Goal: Entertainment & Leisure: Consume media (video, audio)

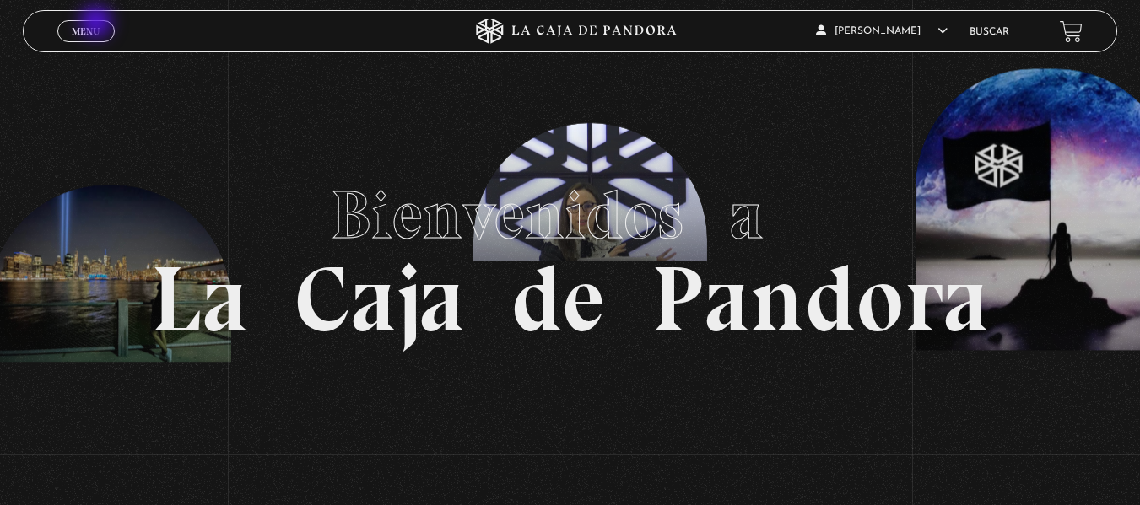
click at [98, 24] on link "Menu Cerrar" at bounding box center [85, 31] width 57 height 22
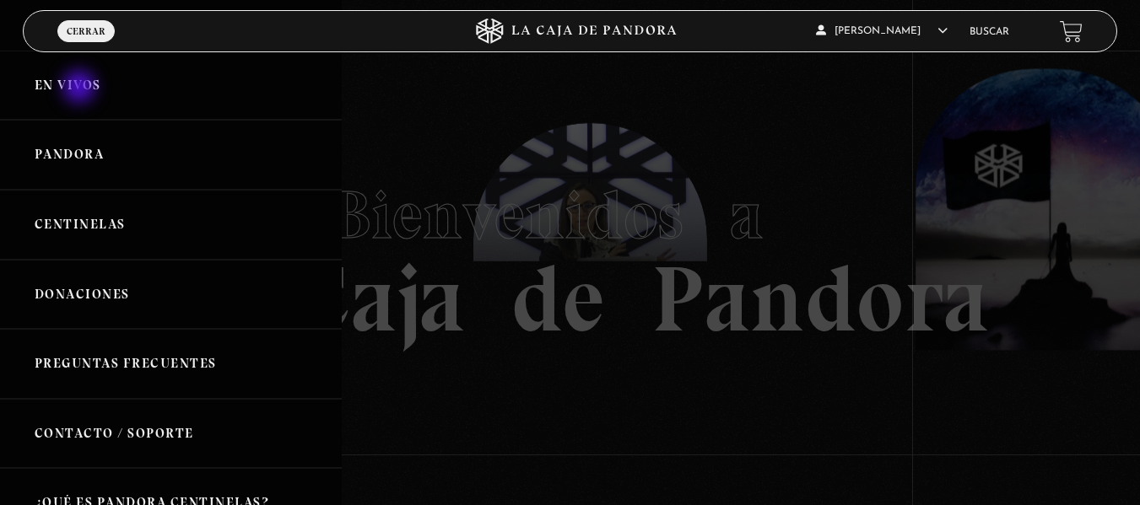
click at [81, 92] on link "En vivos" at bounding box center [171, 86] width 342 height 70
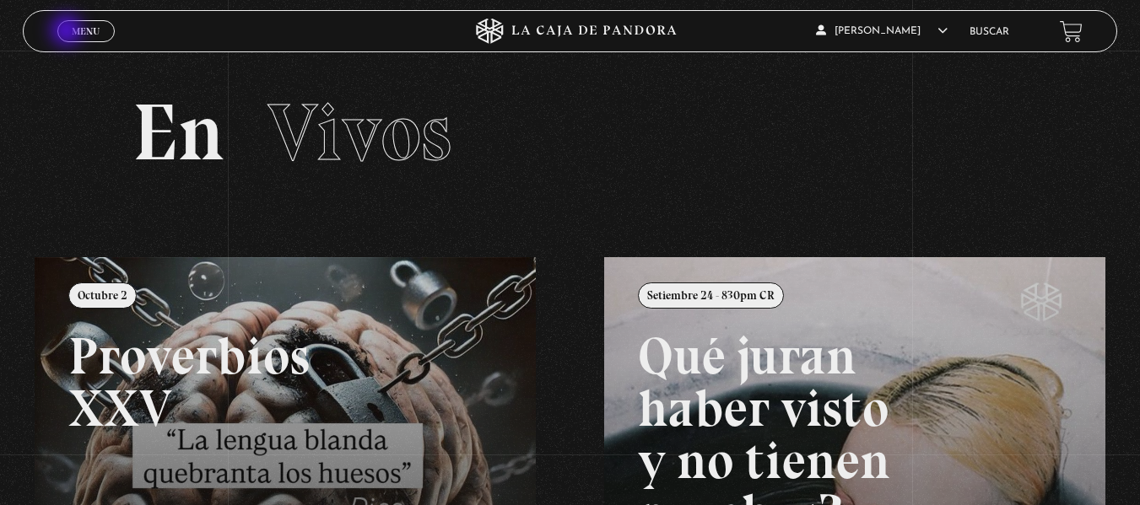
click at [74, 32] on span "Menu" at bounding box center [86, 31] width 28 height 10
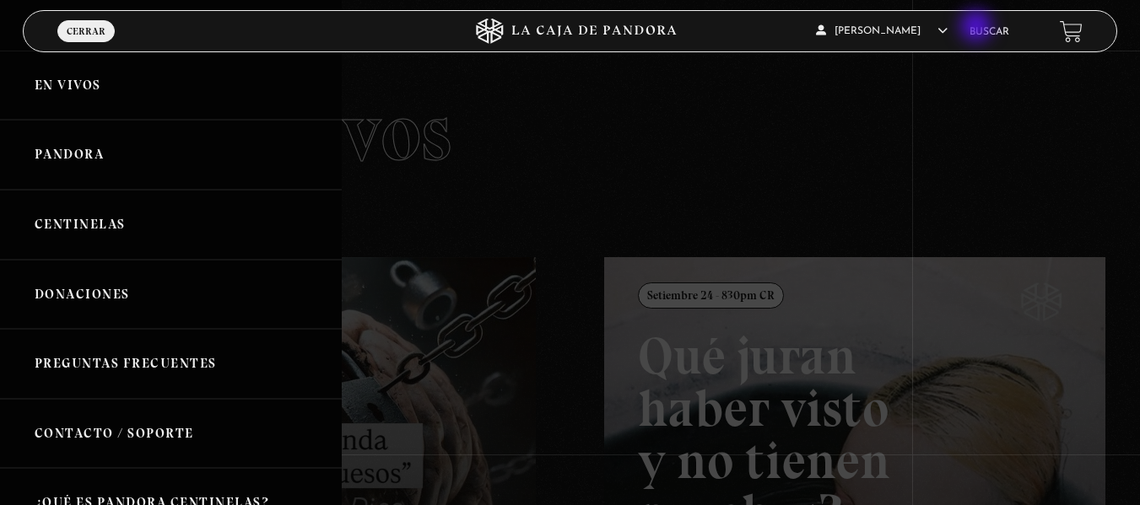
click at [981, 28] on link "Buscar" at bounding box center [990, 32] width 40 height 10
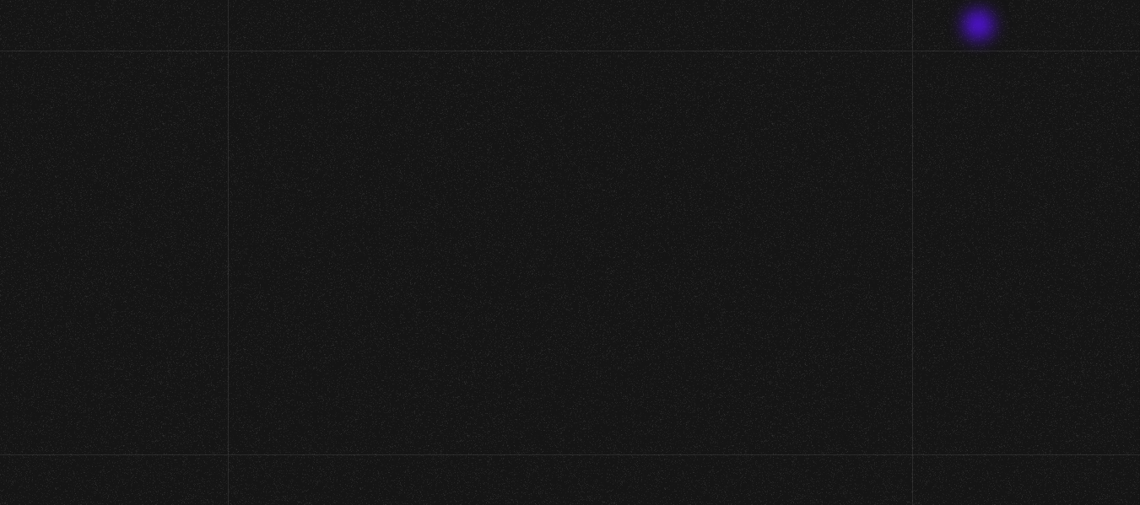
click at [981, 28] on link "Buscar" at bounding box center [990, 32] width 40 height 10
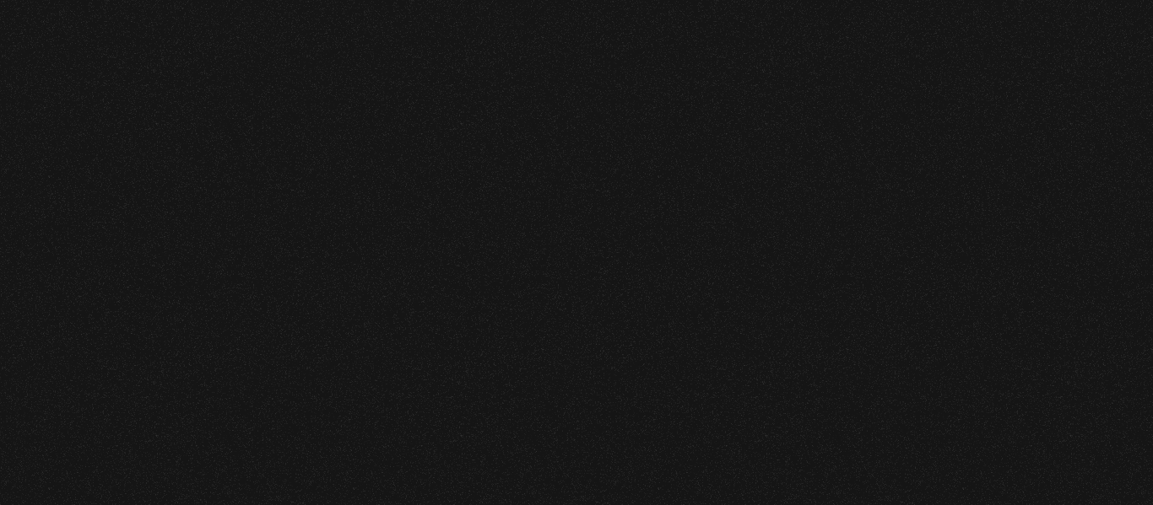
click at [435, 0] on body at bounding box center [576, 0] width 1153 height 0
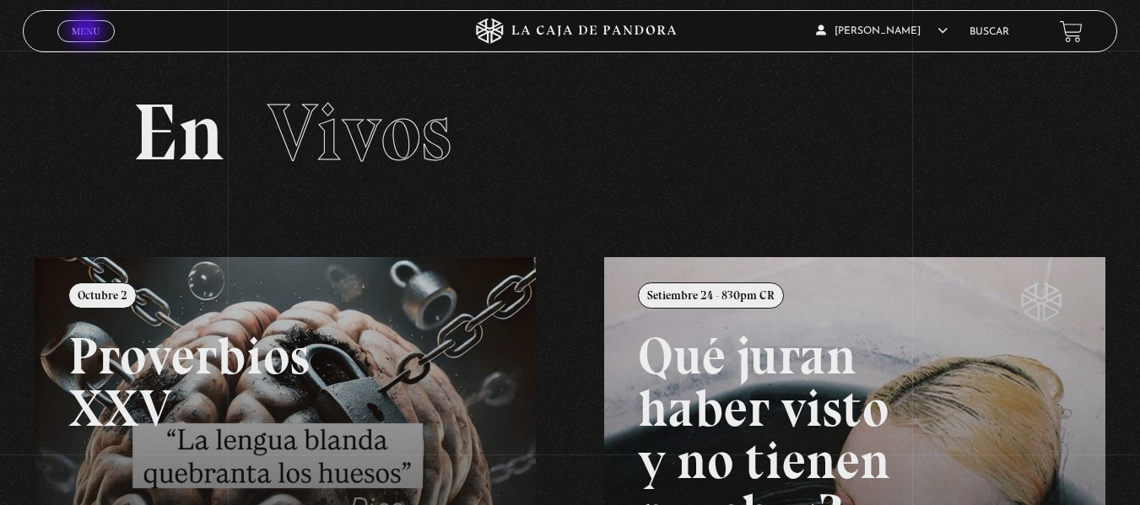
click at [88, 31] on span "Menu" at bounding box center [86, 31] width 28 height 10
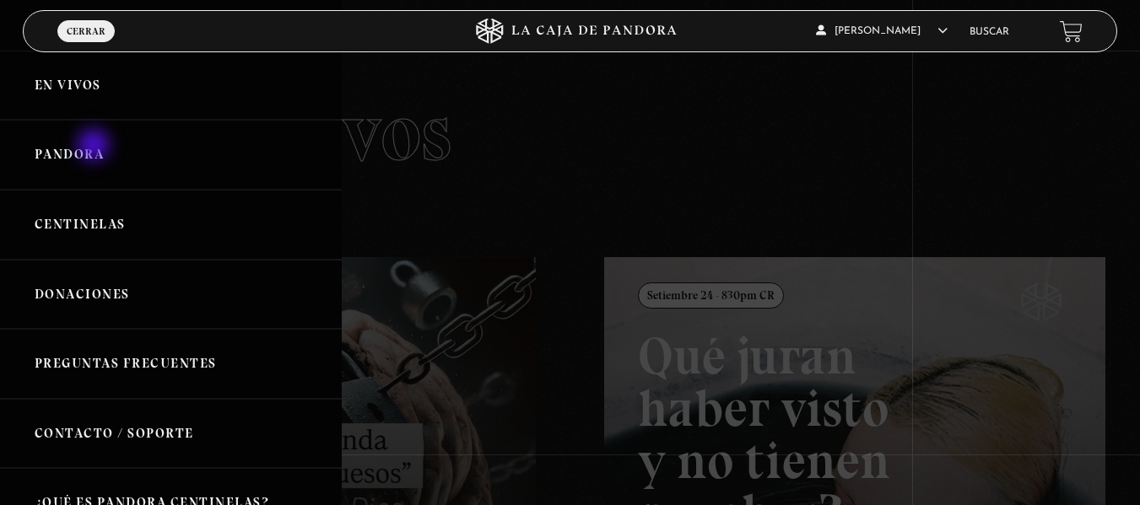
click at [95, 147] on link "Pandora" at bounding box center [171, 155] width 342 height 70
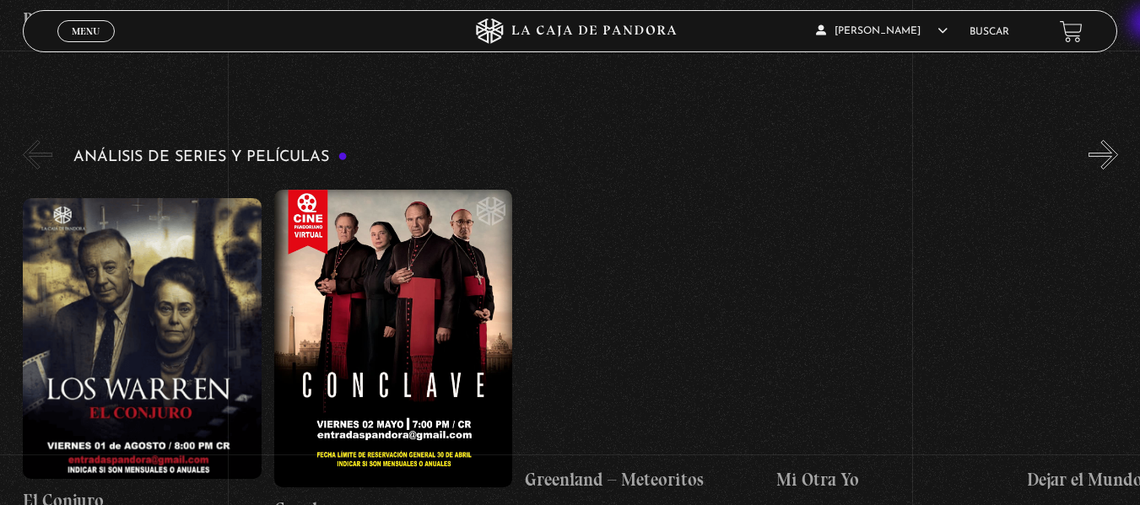
scroll to position [2871, 0]
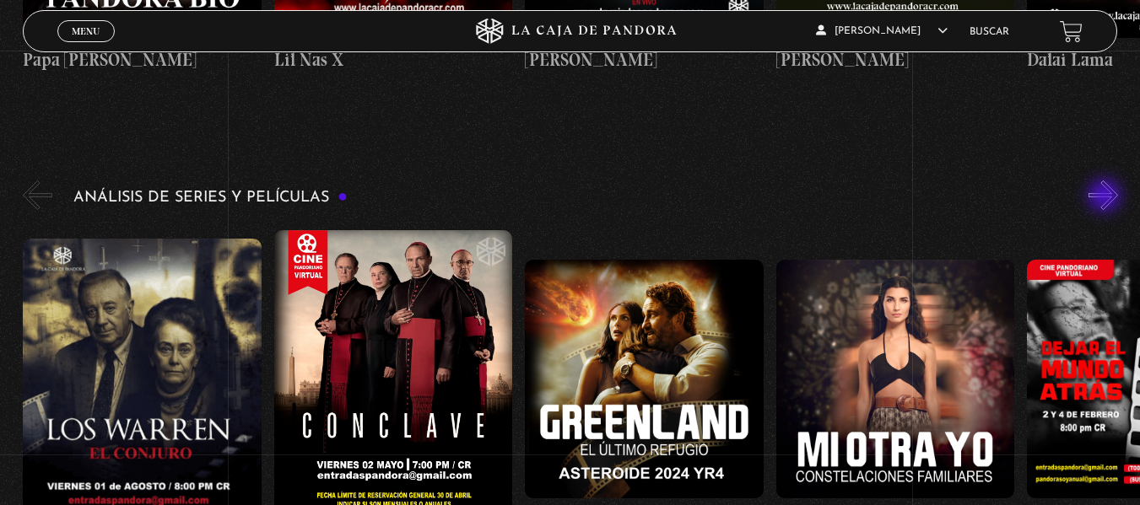
click at [1106, 197] on button "»" at bounding box center [1104, 196] width 30 height 30
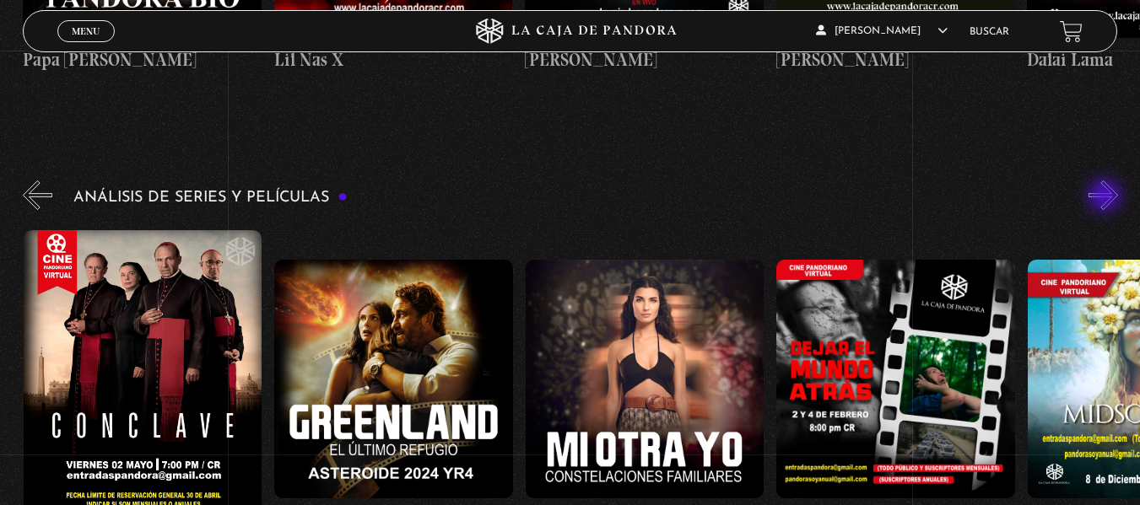
click at [1106, 197] on button "»" at bounding box center [1104, 196] width 30 height 30
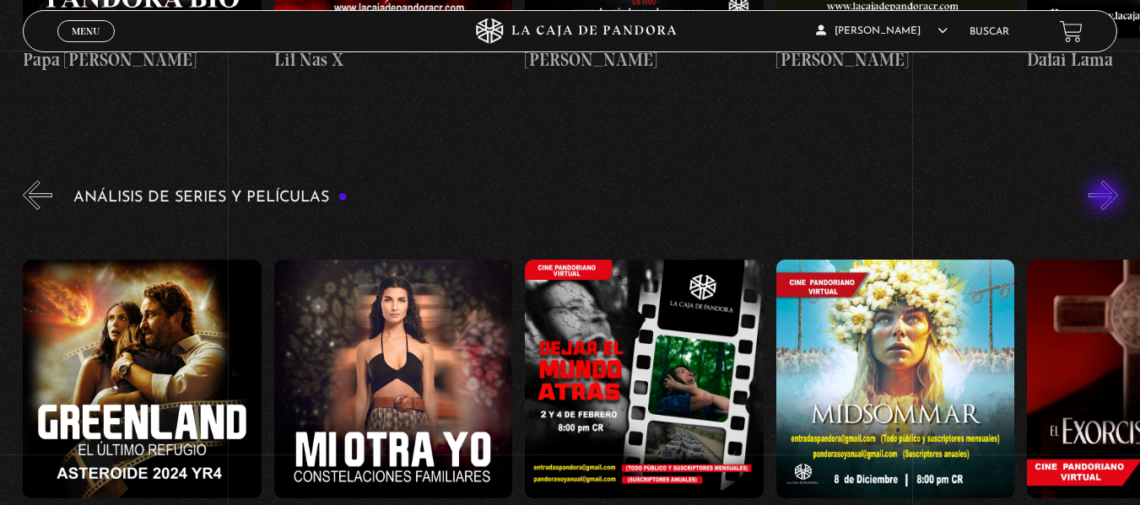
click at [1106, 197] on button "»" at bounding box center [1104, 196] width 30 height 30
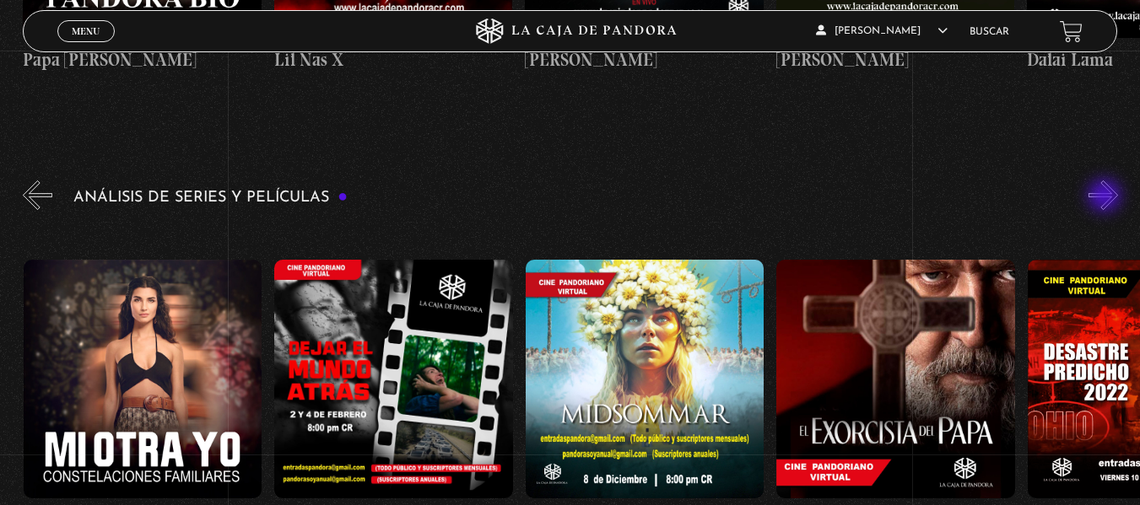
click at [1106, 197] on button "»" at bounding box center [1104, 196] width 30 height 30
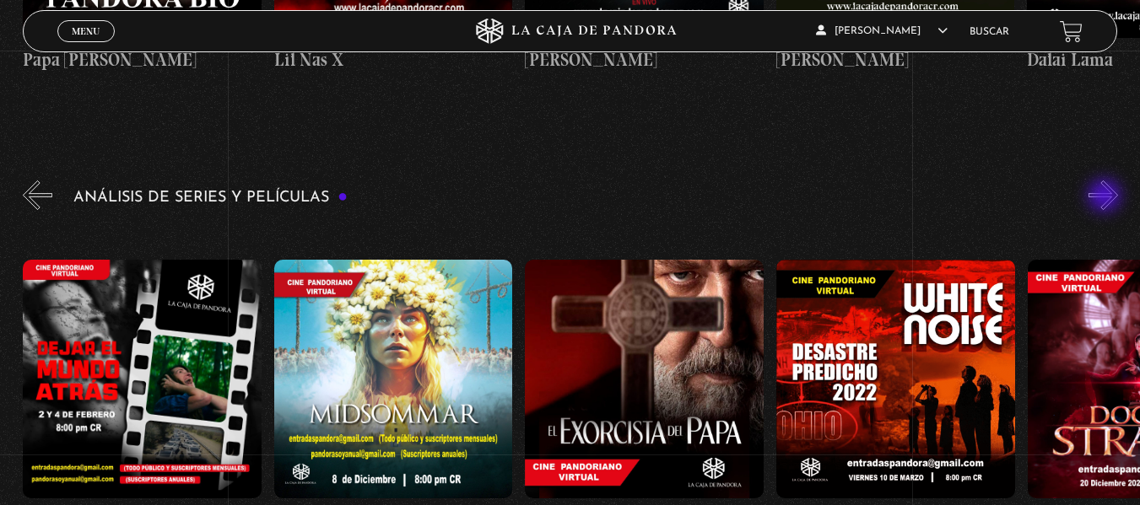
click at [1106, 197] on button "»" at bounding box center [1104, 196] width 30 height 30
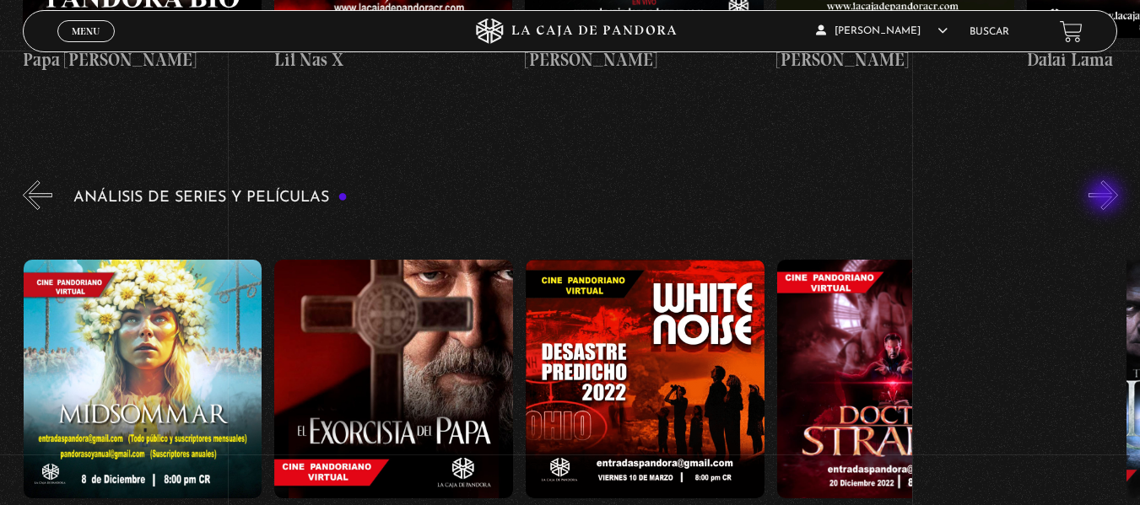
click at [1106, 197] on button "»" at bounding box center [1104, 196] width 30 height 30
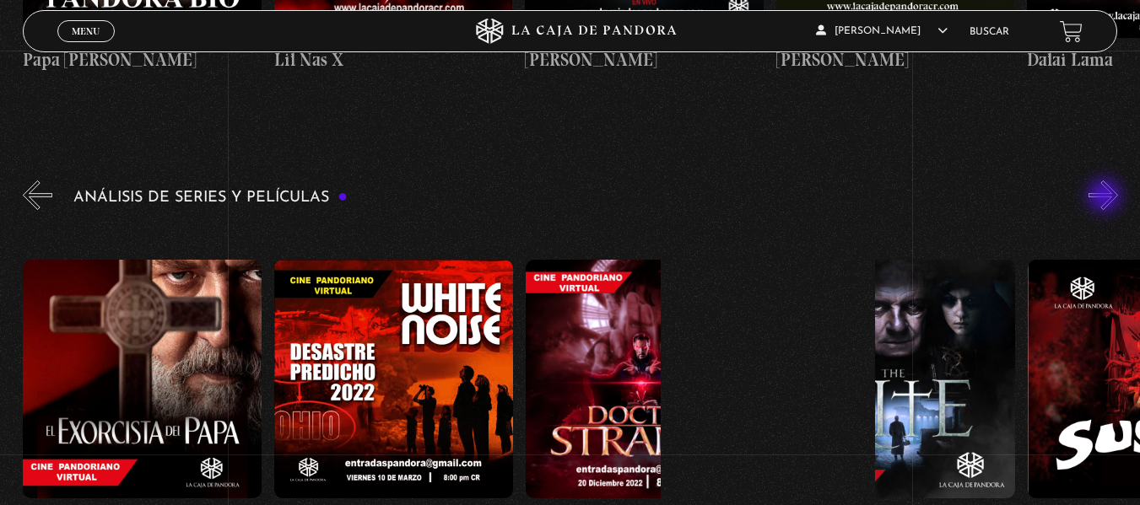
click at [1106, 197] on button "»" at bounding box center [1104, 196] width 30 height 30
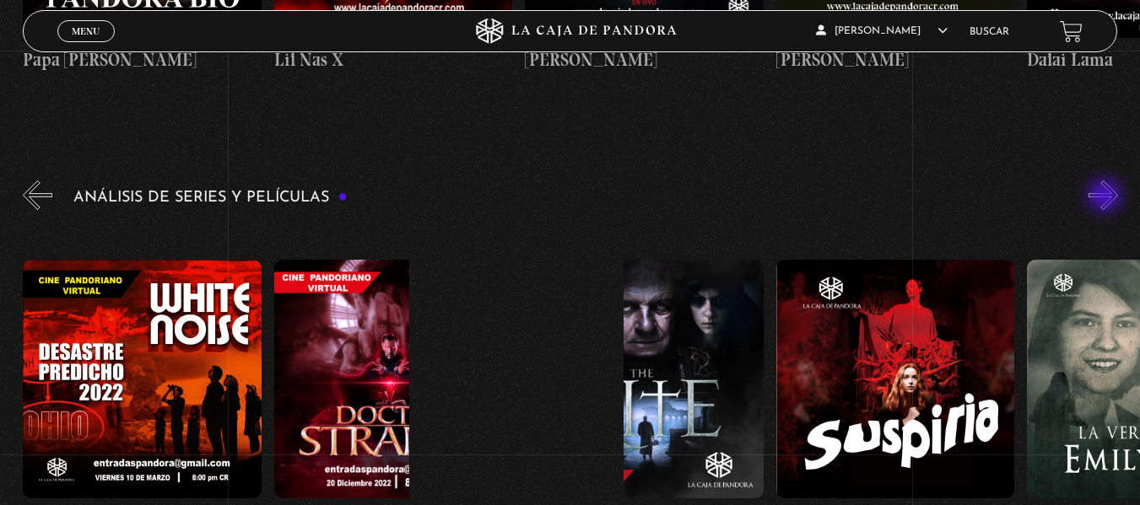
click at [1106, 197] on button "»" at bounding box center [1104, 196] width 30 height 30
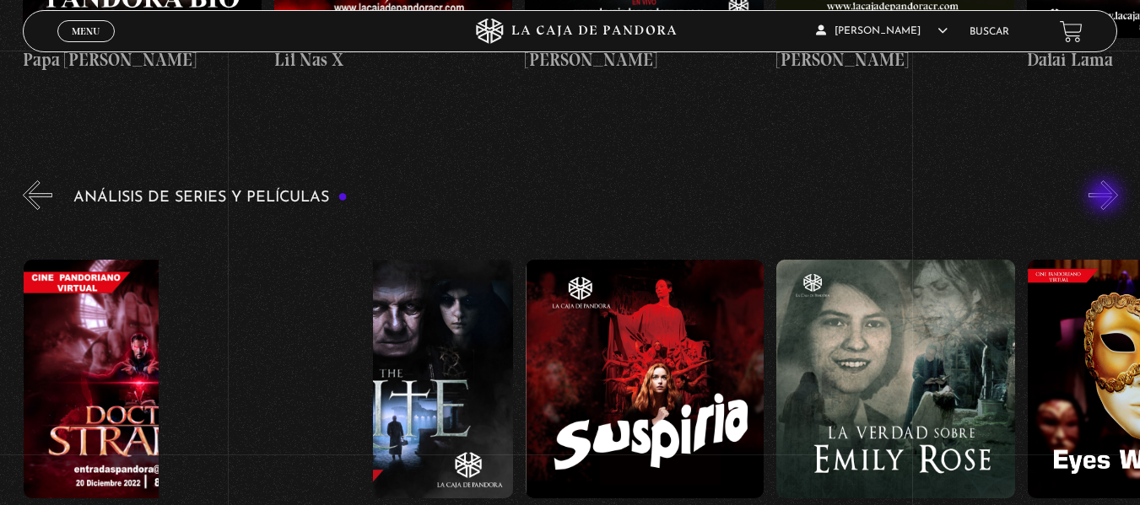
click at [1106, 197] on button "»" at bounding box center [1104, 196] width 30 height 30
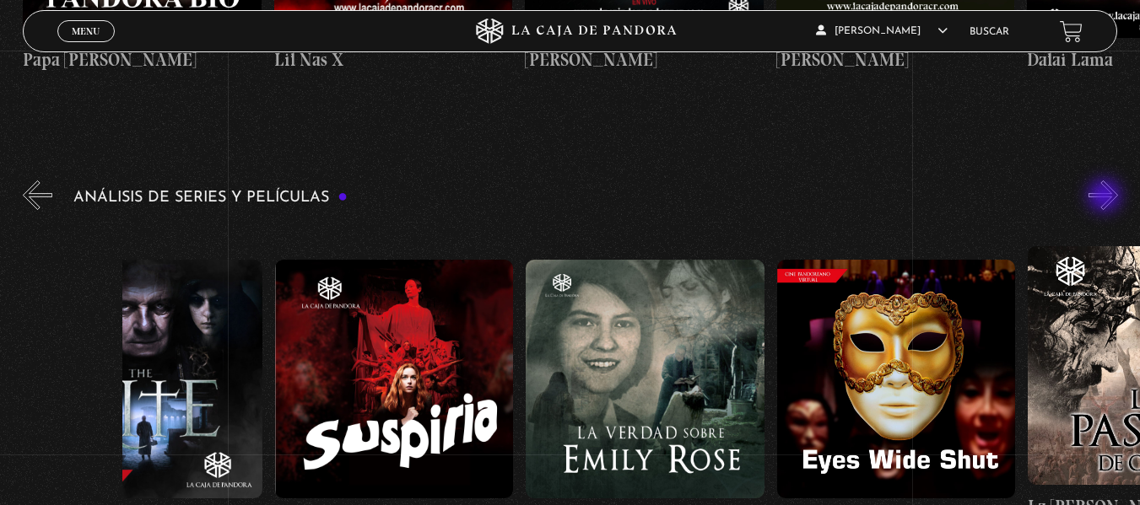
click at [1106, 197] on button "»" at bounding box center [1104, 196] width 30 height 30
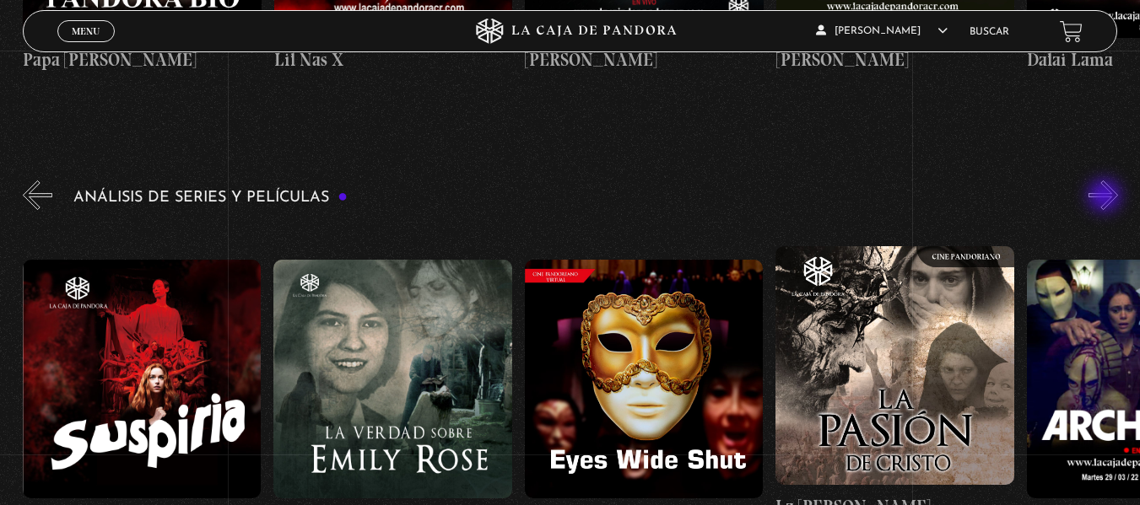
click at [1106, 197] on button "»" at bounding box center [1104, 196] width 30 height 30
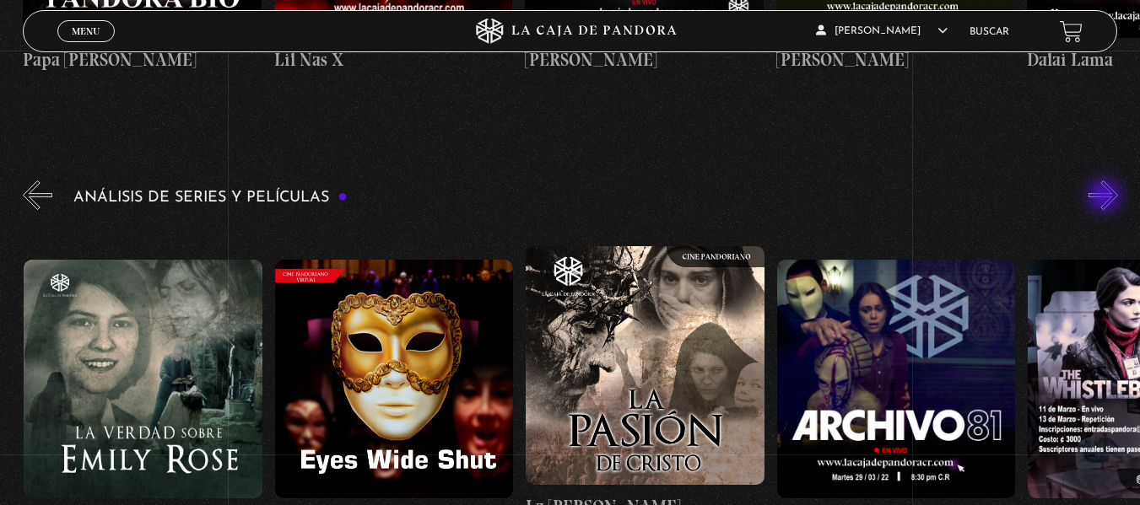
scroll to position [0, 2762]
click at [1106, 197] on button "»" at bounding box center [1104, 196] width 30 height 30
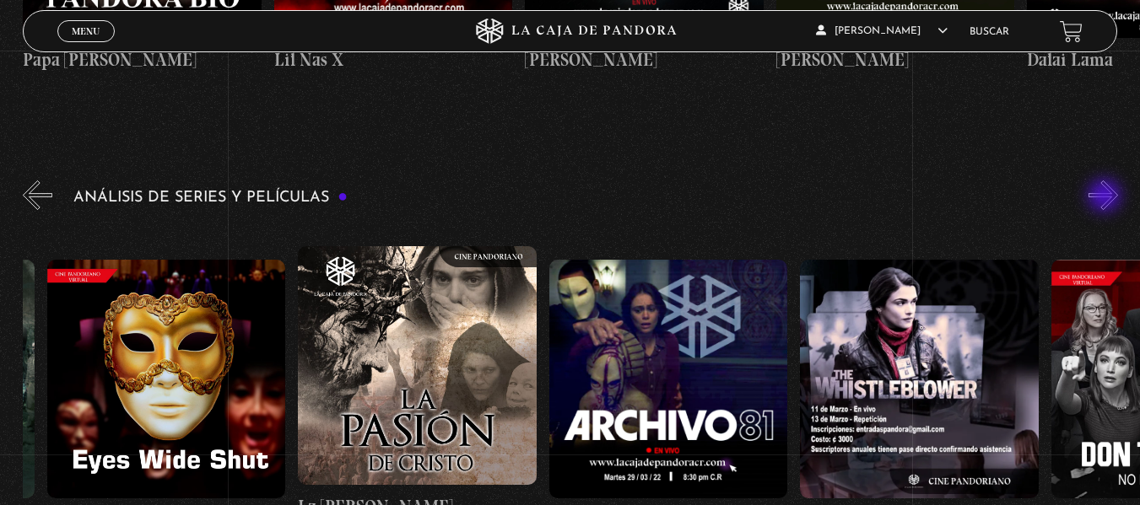
click at [1106, 197] on button "»" at bounding box center [1104, 196] width 30 height 30
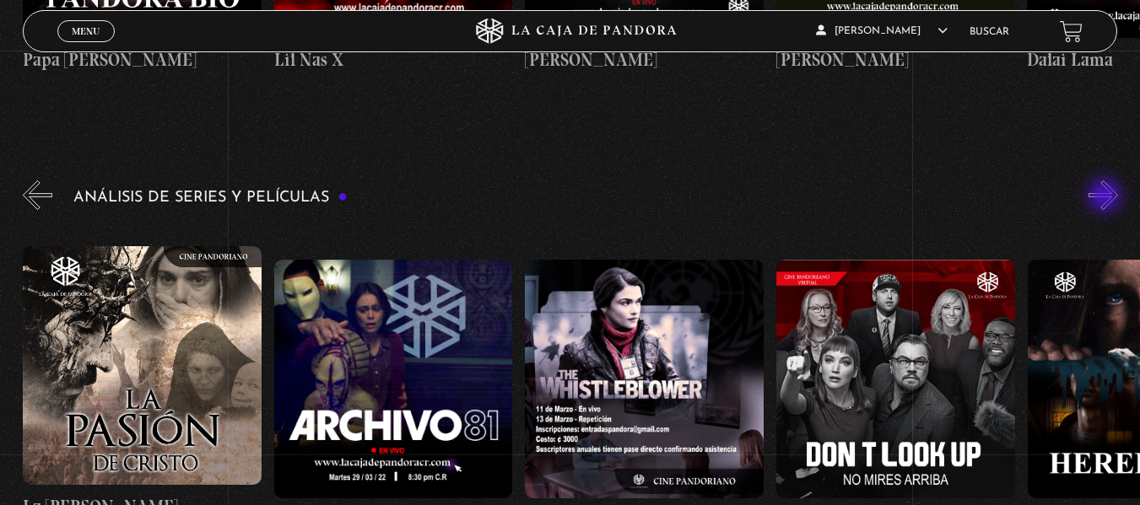
click at [1106, 197] on button "»" at bounding box center [1104, 196] width 30 height 30
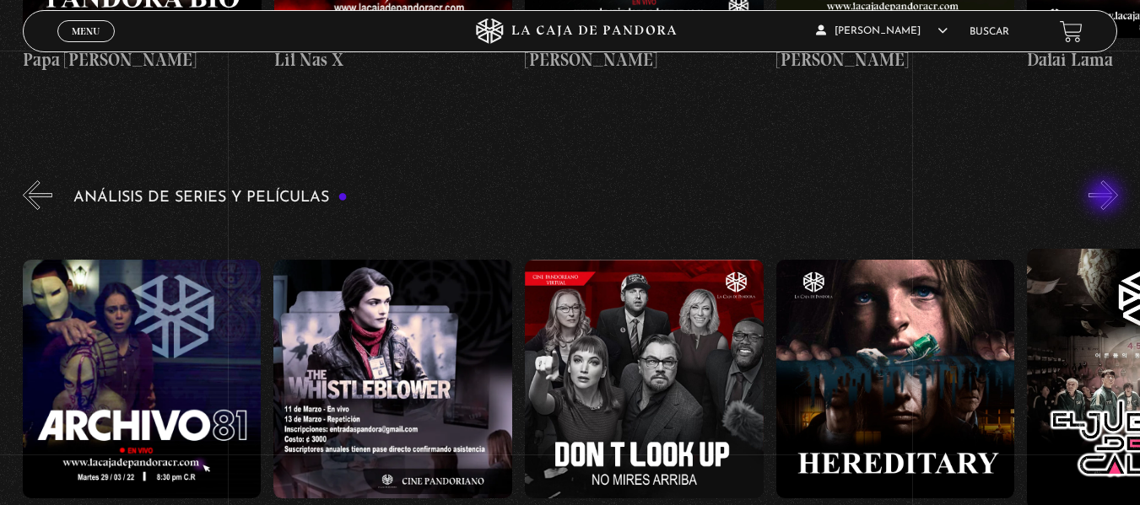
click at [1106, 197] on button "»" at bounding box center [1104, 196] width 30 height 30
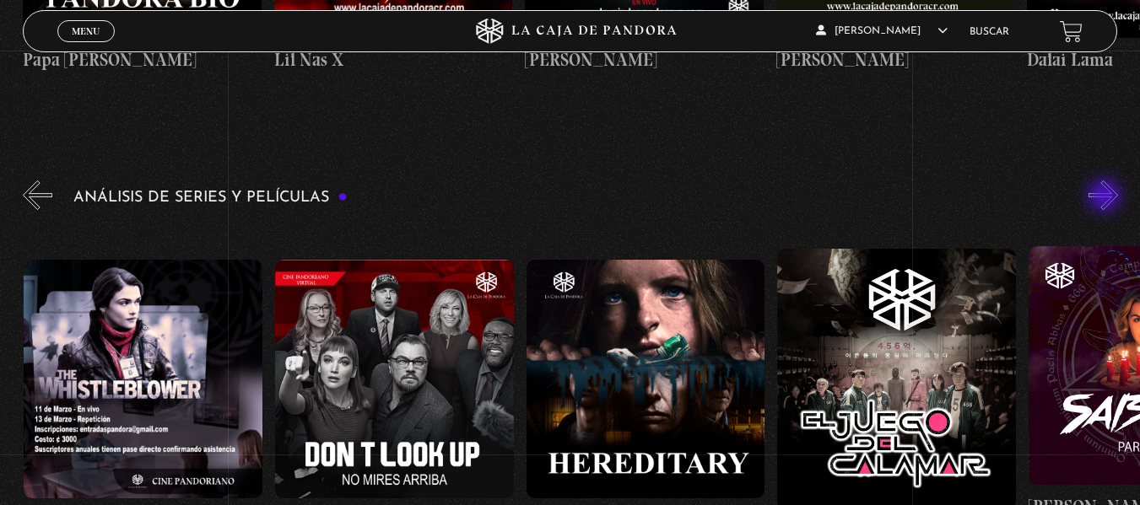
scroll to position [0, 3766]
click at [1106, 197] on button "»" at bounding box center [1104, 196] width 30 height 30
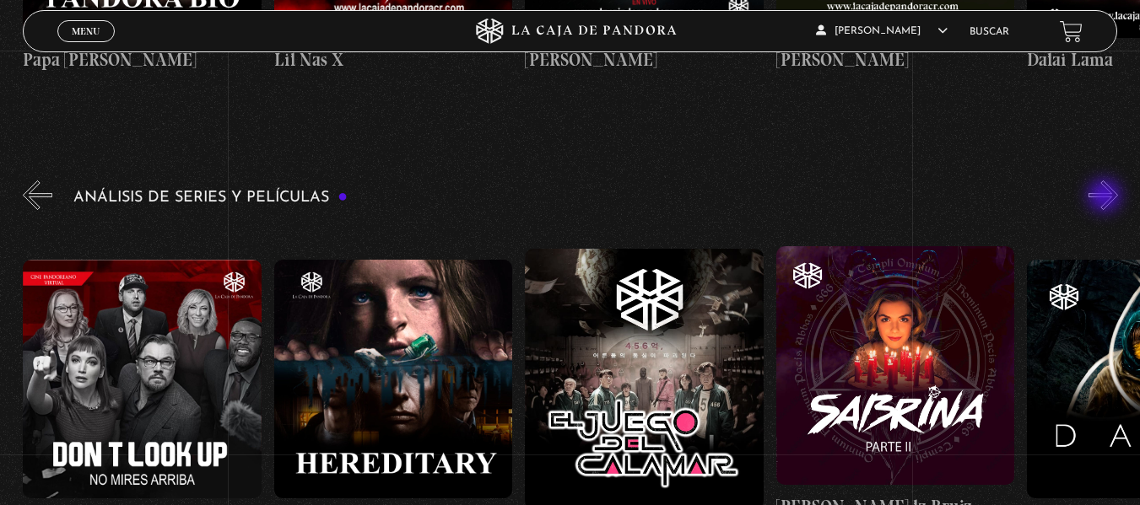
click at [1106, 197] on button "»" at bounding box center [1104, 196] width 30 height 30
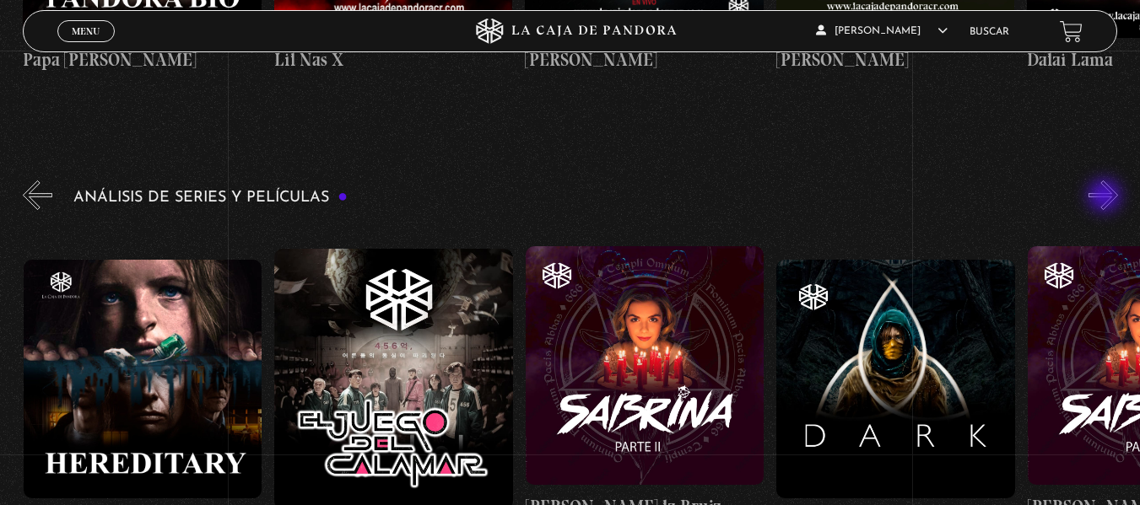
click at [1106, 197] on button "»" at bounding box center [1104, 196] width 30 height 30
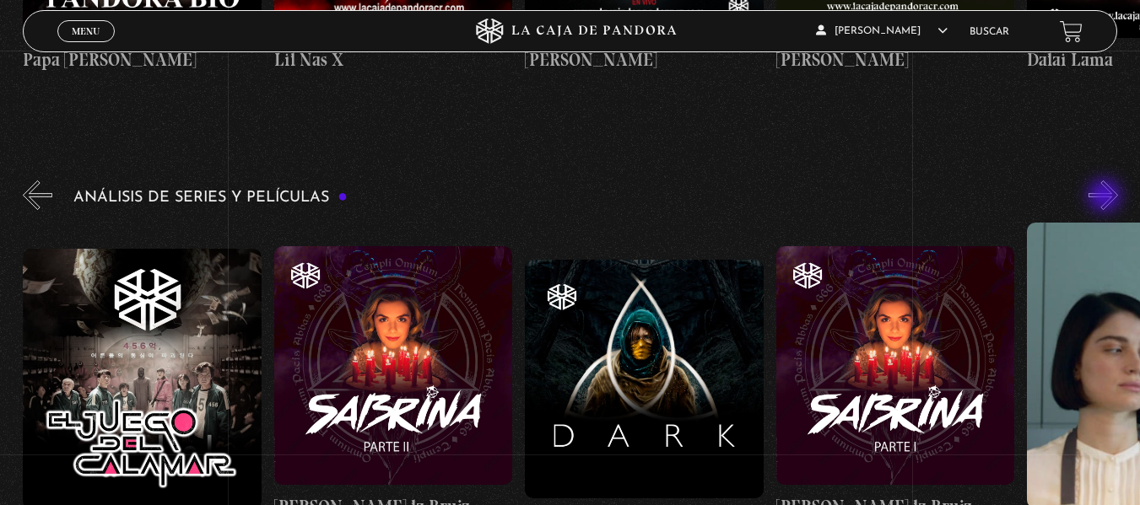
click at [1106, 197] on button "»" at bounding box center [1104, 196] width 30 height 30
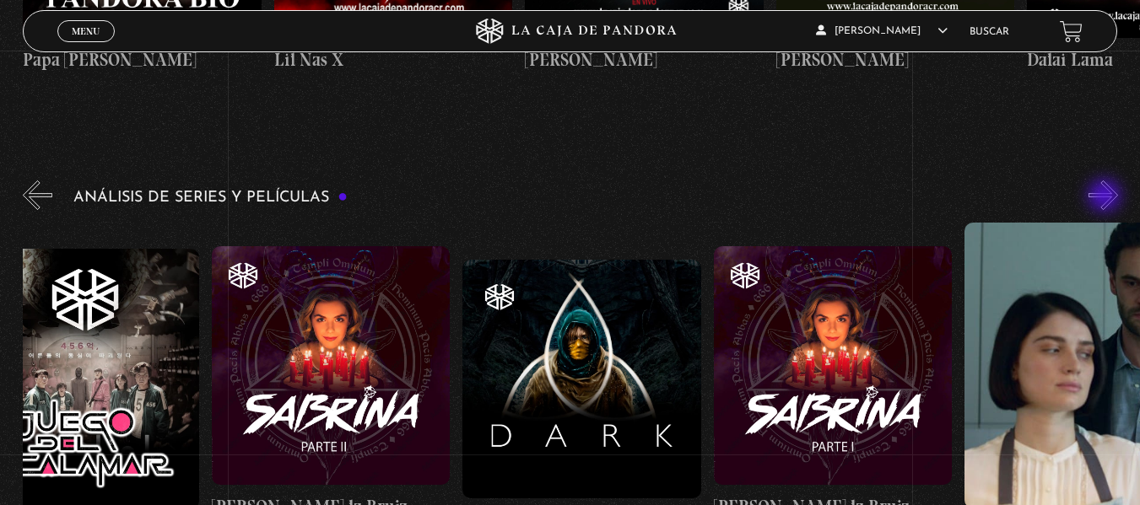
scroll to position [0, 4646]
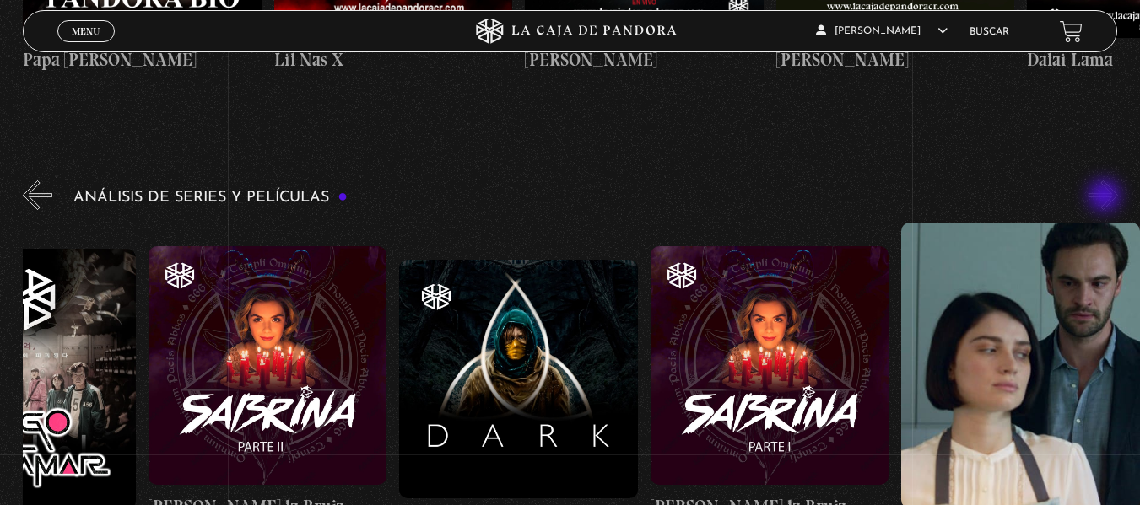
click at [1106, 197] on button "»" at bounding box center [1104, 196] width 30 height 30
click at [36, 203] on button "«" at bounding box center [38, 196] width 30 height 30
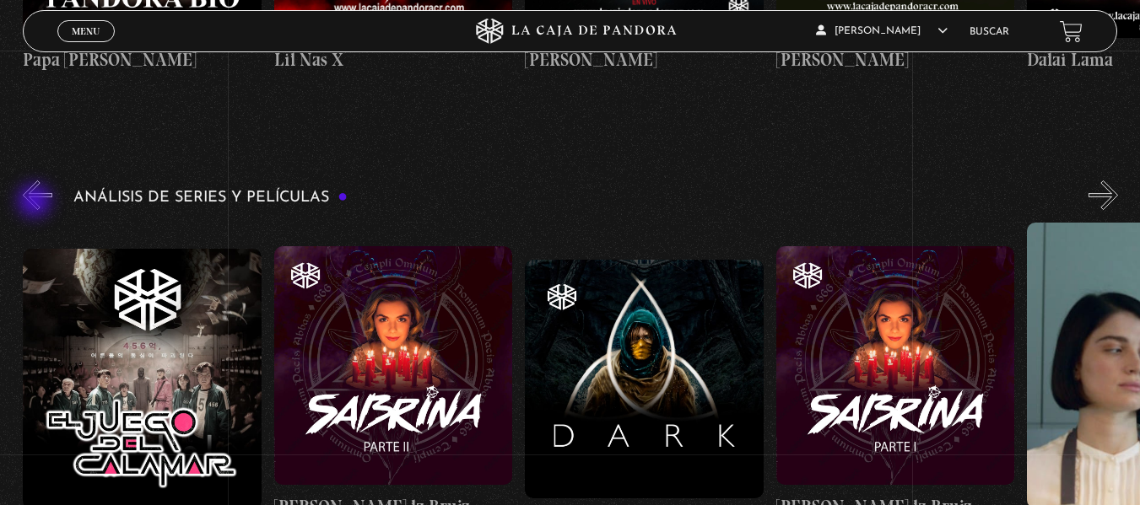
click at [36, 203] on button "«" at bounding box center [38, 196] width 30 height 30
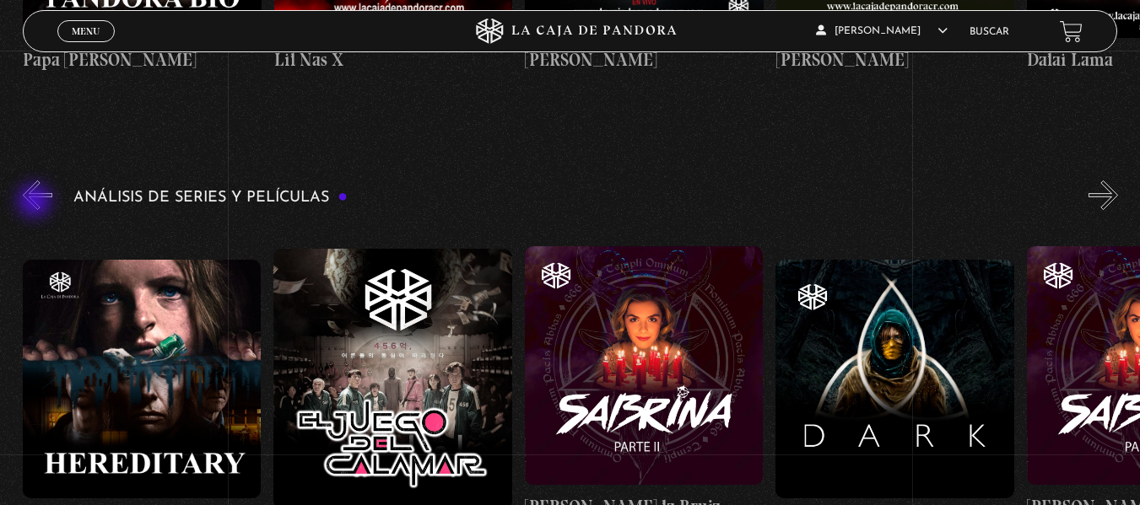
click at [36, 203] on button "«" at bounding box center [38, 196] width 30 height 30
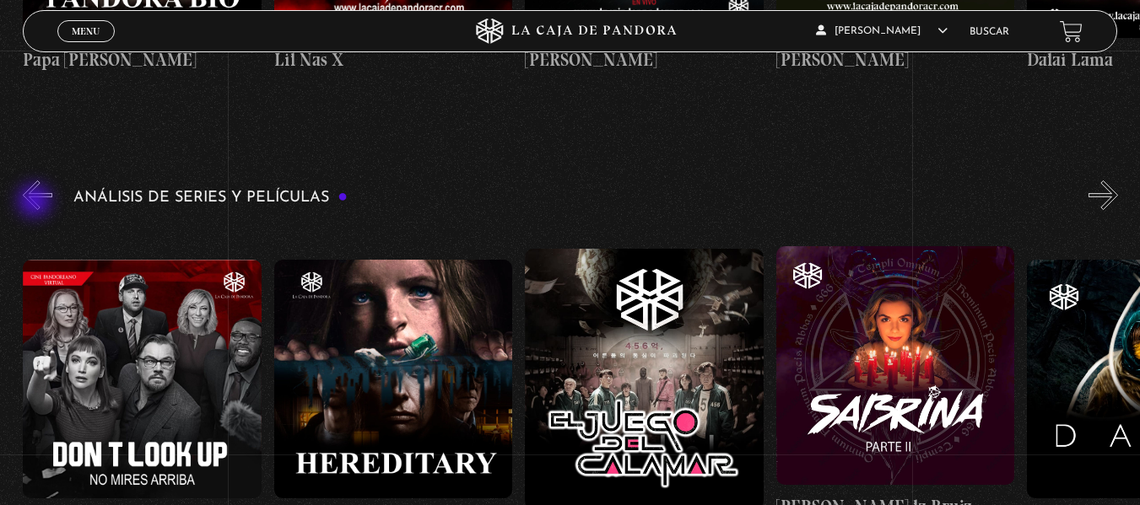
click at [36, 203] on button "«" at bounding box center [38, 196] width 30 height 30
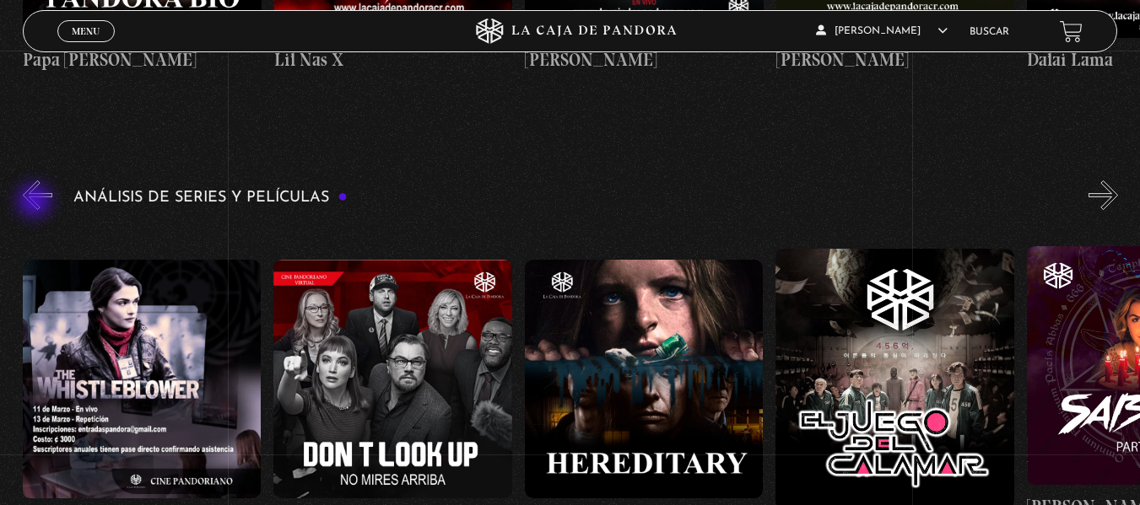
click at [36, 203] on button "«" at bounding box center [38, 196] width 30 height 30
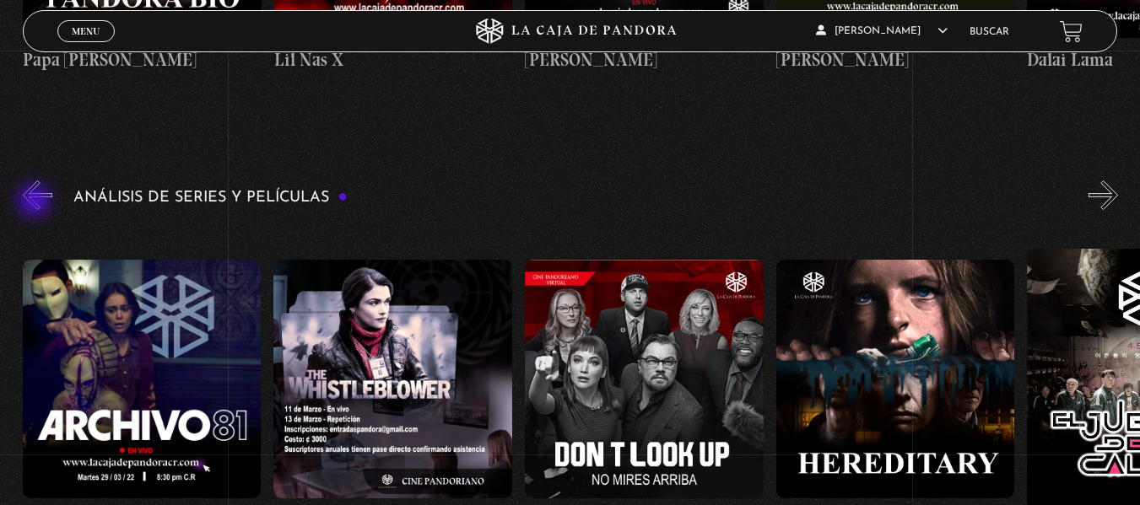
click at [36, 203] on button "«" at bounding box center [38, 196] width 30 height 30
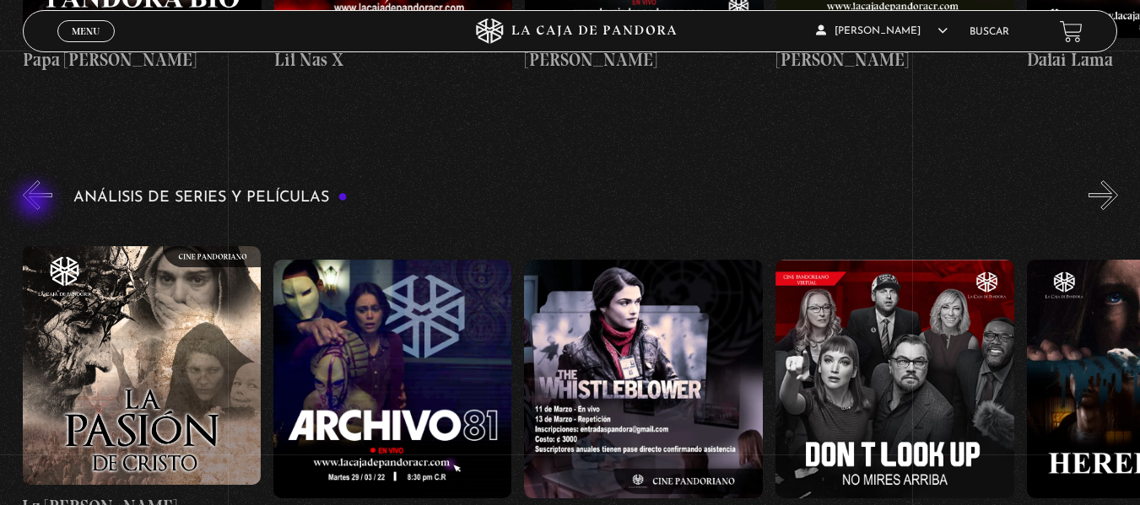
scroll to position [0, 3264]
click at [36, 203] on button "«" at bounding box center [38, 196] width 30 height 30
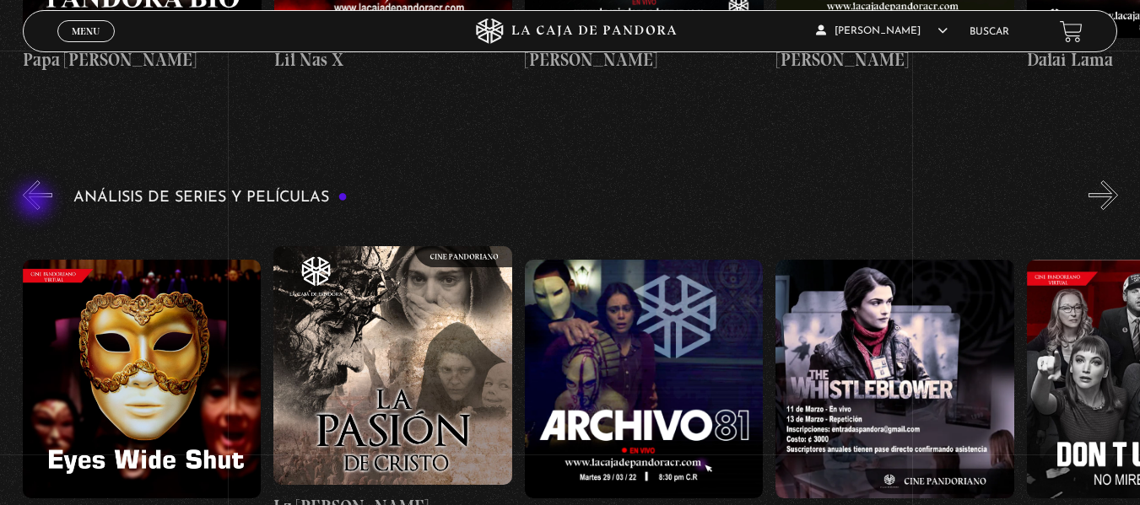
scroll to position [0, 3014]
click at [36, 203] on button "«" at bounding box center [38, 196] width 30 height 30
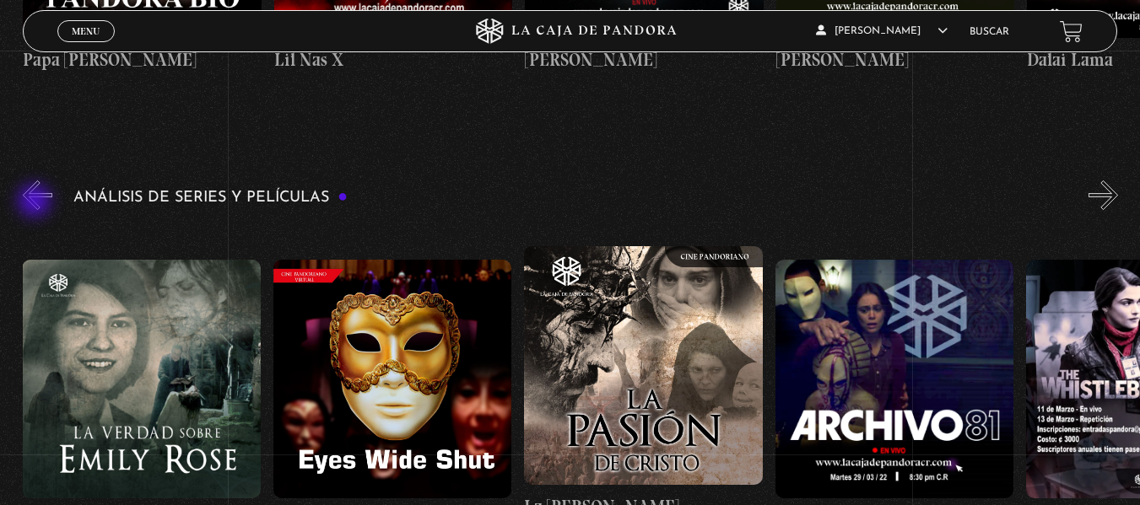
scroll to position [0, 2762]
click at [36, 203] on button "«" at bounding box center [38, 196] width 30 height 30
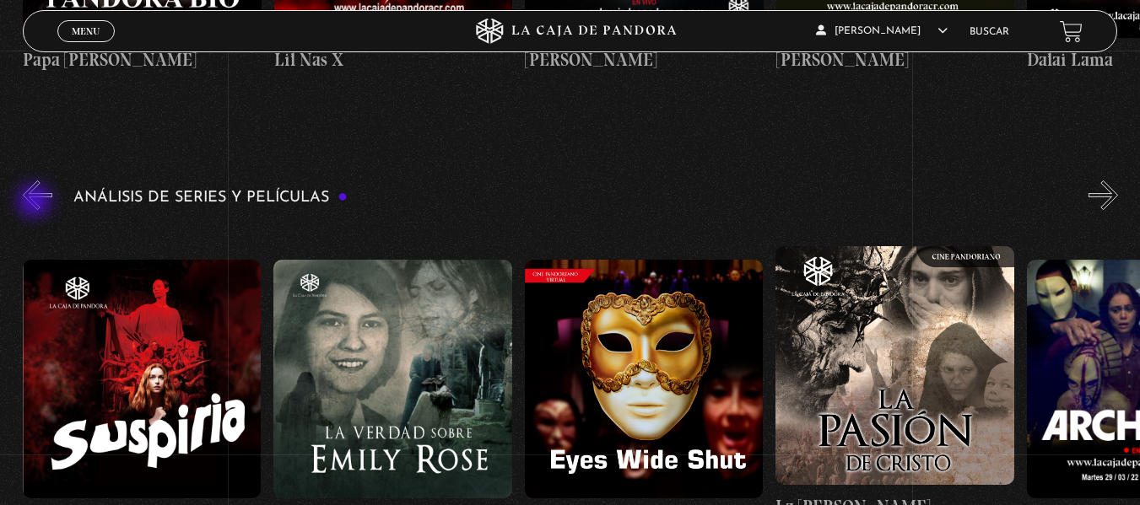
click at [36, 203] on button "«" at bounding box center [38, 196] width 30 height 30
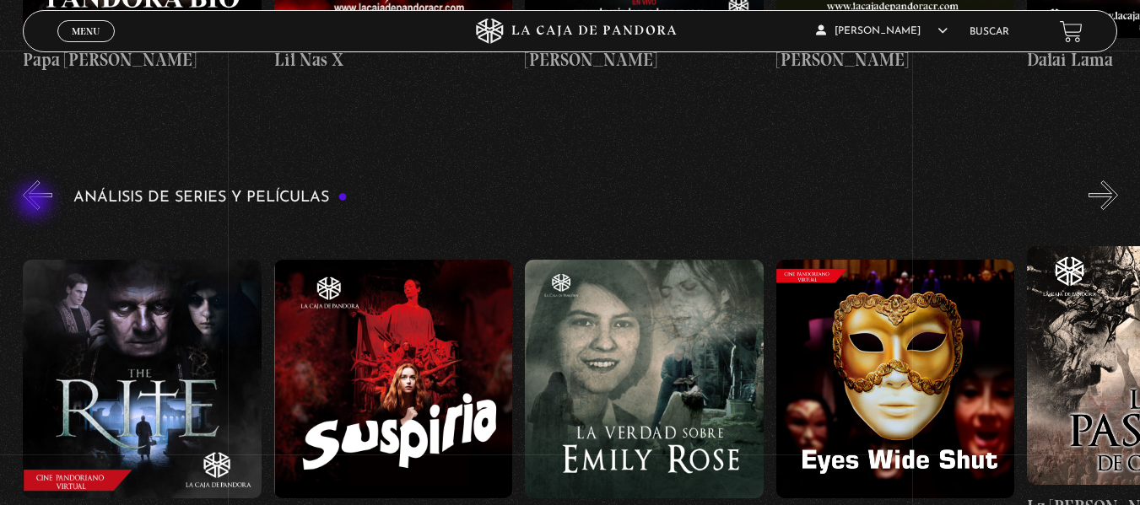
click at [36, 203] on button "«" at bounding box center [38, 196] width 30 height 30
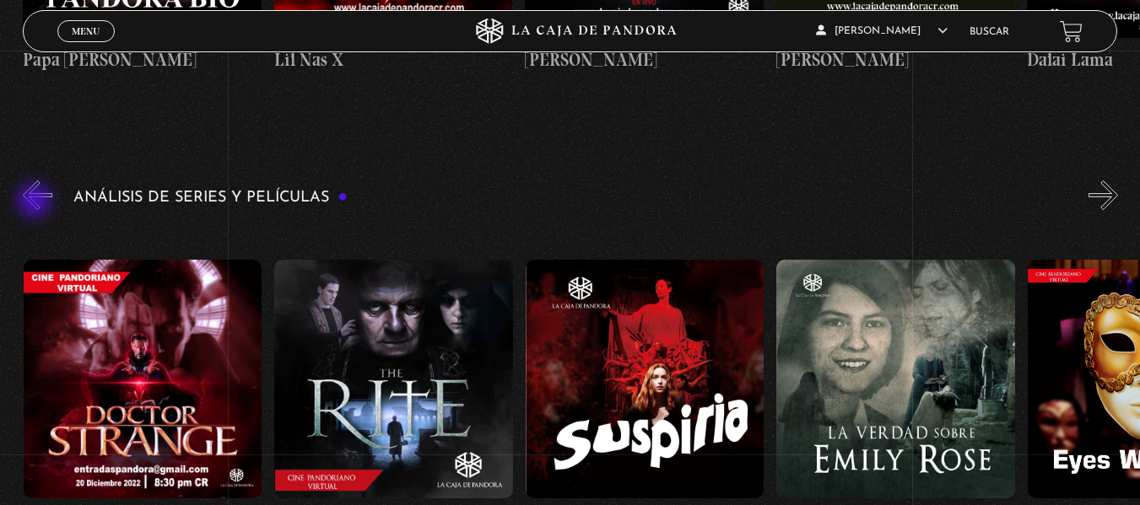
click at [36, 203] on button "«" at bounding box center [38, 196] width 30 height 30
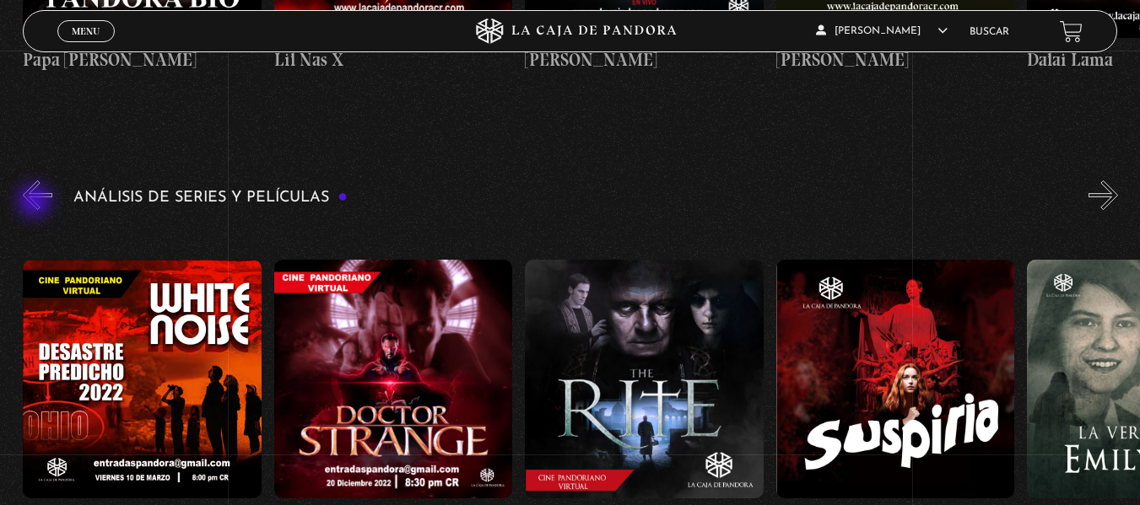
click at [36, 203] on button "«" at bounding box center [38, 196] width 30 height 30
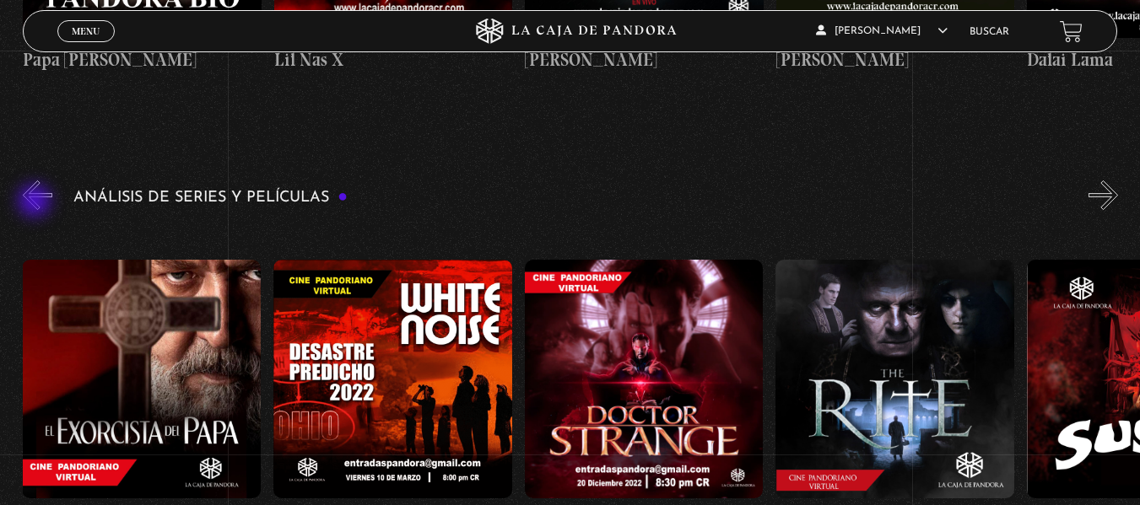
scroll to position [0, 1506]
click at [42, 195] on button "«" at bounding box center [38, 196] width 30 height 30
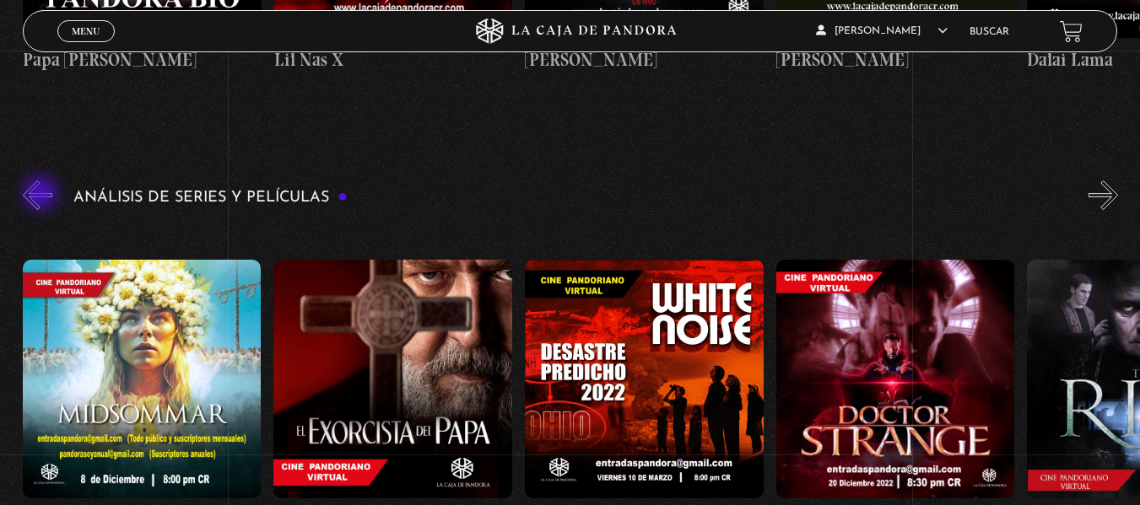
click at [42, 195] on button "«" at bounding box center [38, 196] width 30 height 30
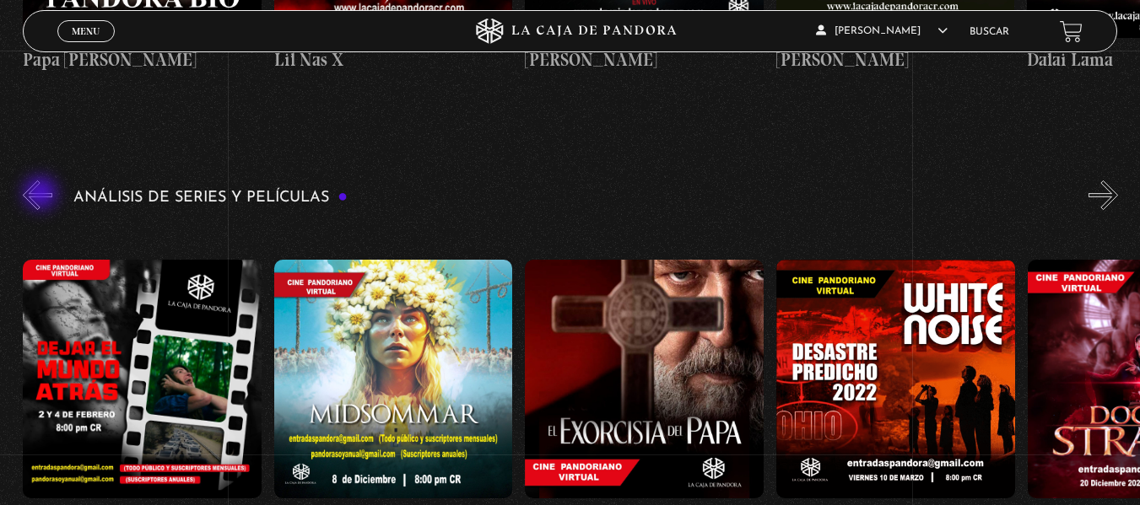
click at [42, 195] on button "«" at bounding box center [38, 196] width 30 height 30
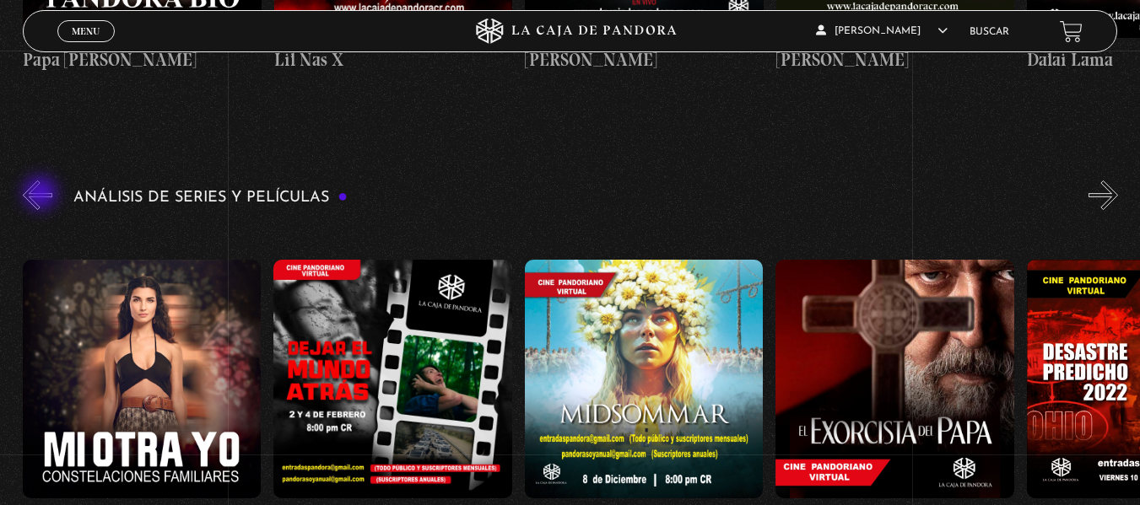
click at [42, 195] on button "«" at bounding box center [38, 196] width 30 height 30
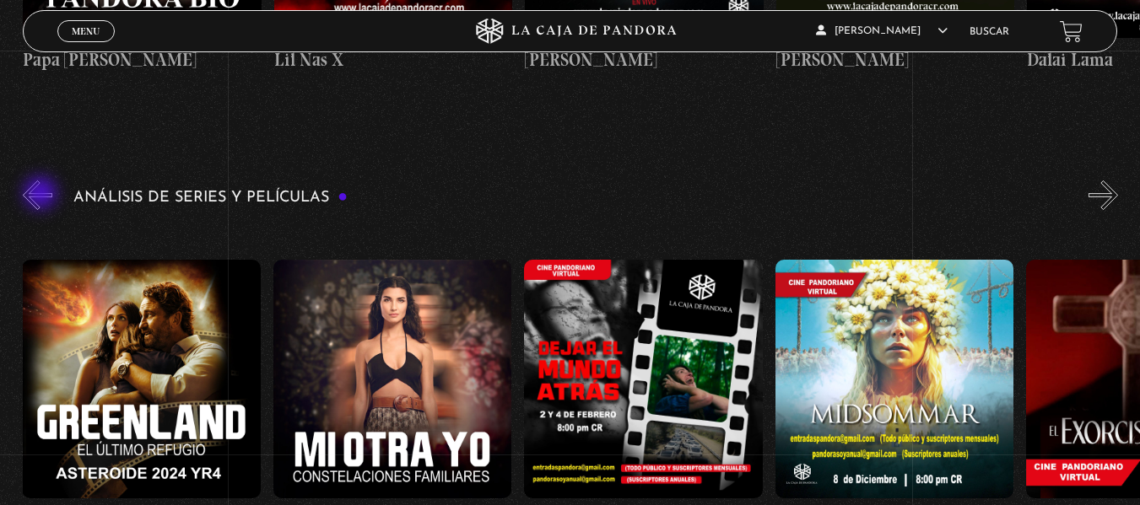
scroll to position [0, 502]
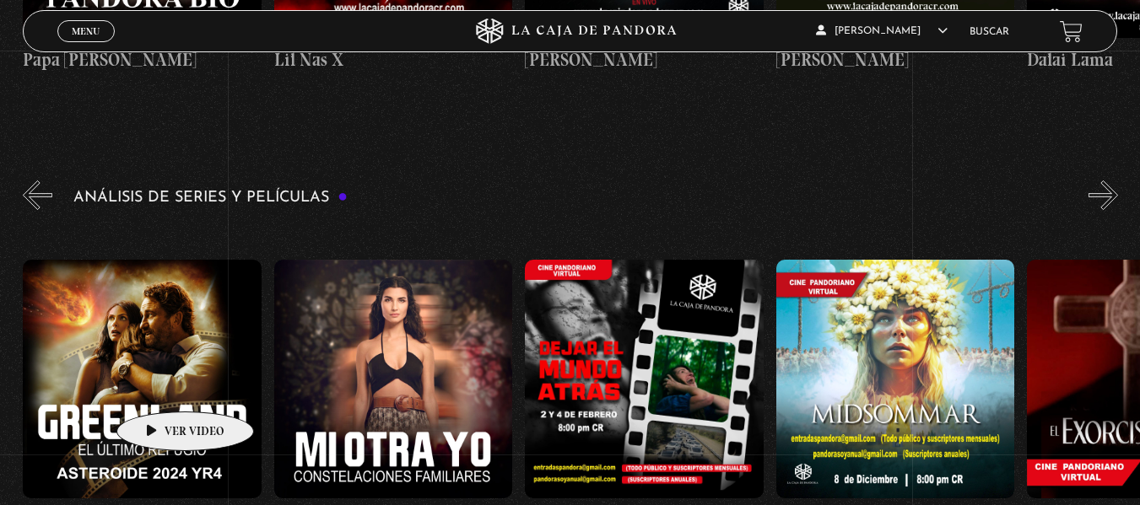
click at [159, 387] on figure at bounding box center [142, 379] width 239 height 239
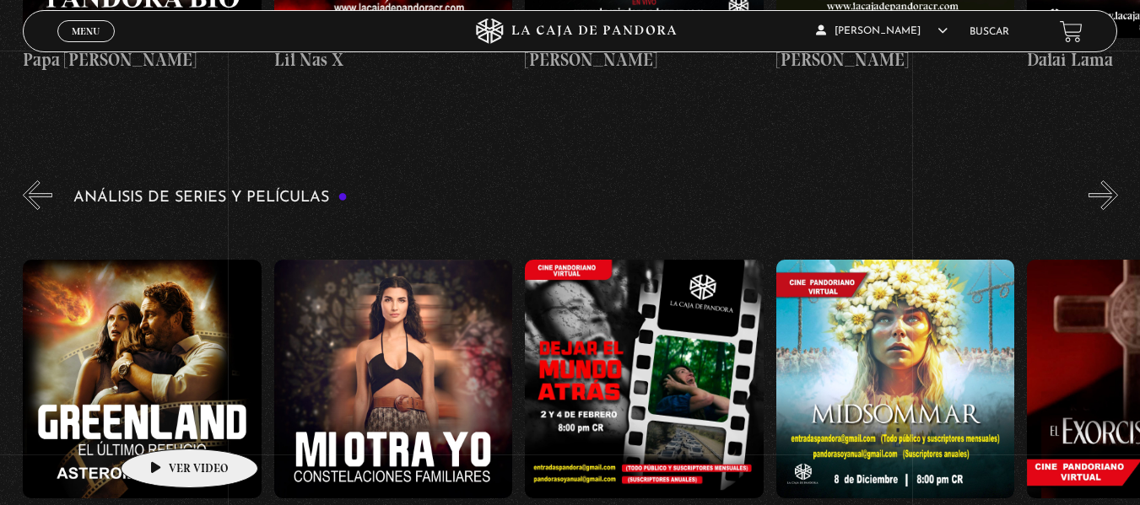
click at [163, 424] on figure at bounding box center [142, 379] width 239 height 239
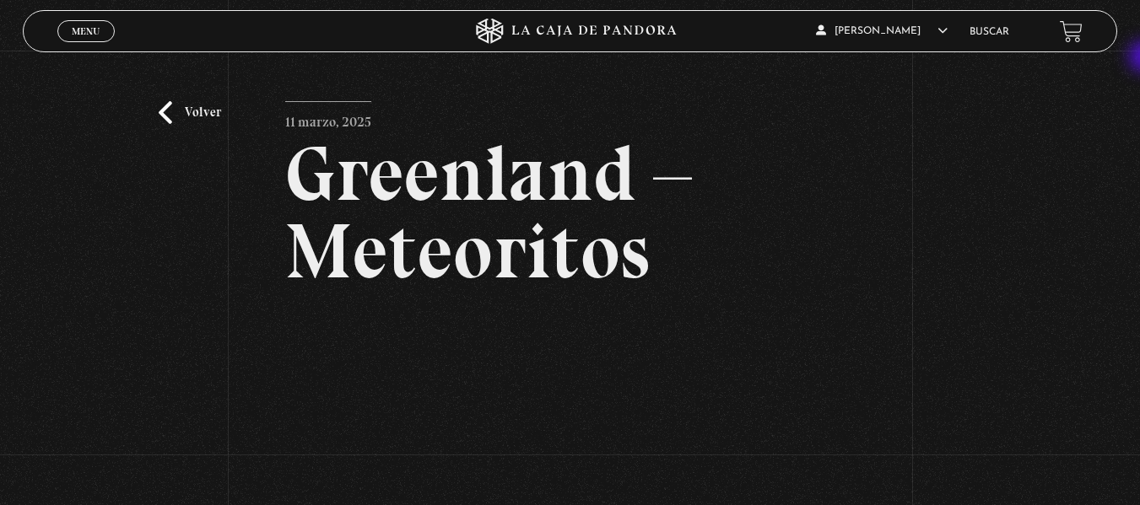
scroll to position [159, 0]
